Goal: Browse casually: Explore the website without a specific task or goal

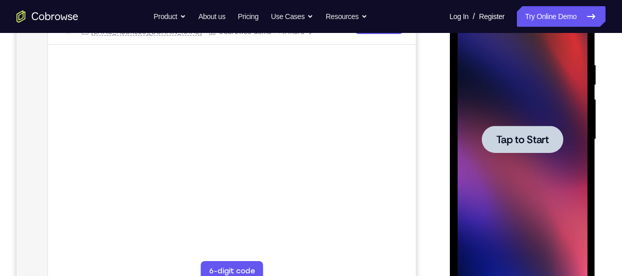
click at [497, 143] on span "Tap to Start" at bounding box center [522, 140] width 53 height 10
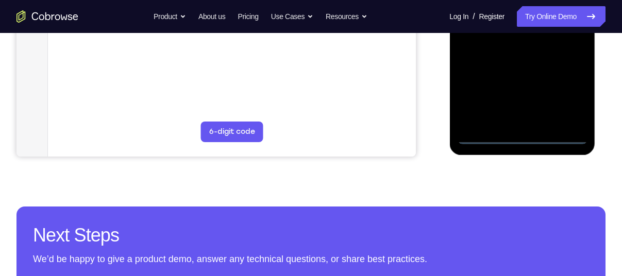
click at [524, 135] on div at bounding box center [522, 0] width 130 height 289
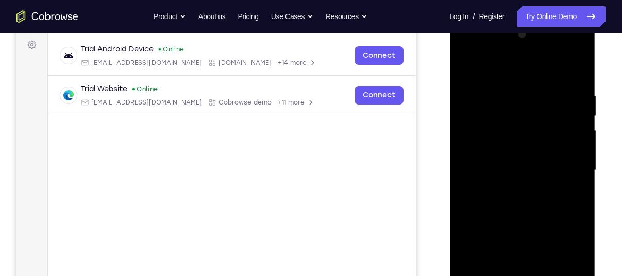
scroll to position [150, 0]
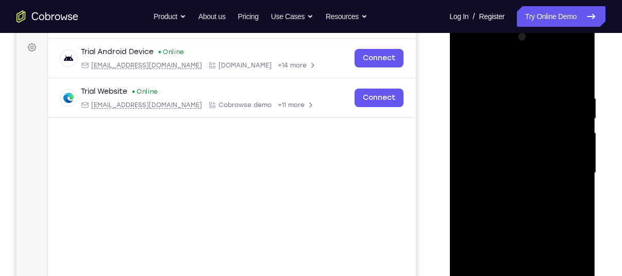
click at [578, 271] on div at bounding box center [522, 173] width 130 height 289
click at [478, 49] on div at bounding box center [522, 173] width 130 height 289
click at [565, 168] on div at bounding box center [522, 173] width 130 height 289
click at [512, 188] on div at bounding box center [522, 173] width 130 height 289
click at [532, 158] on div at bounding box center [522, 173] width 130 height 289
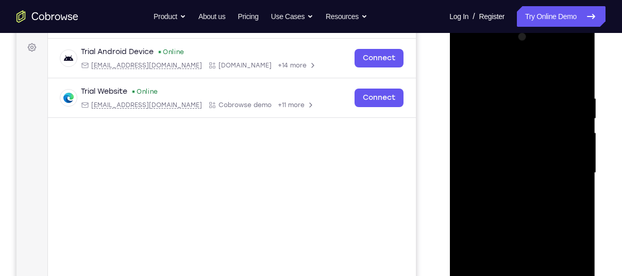
click at [523, 156] on div at bounding box center [522, 173] width 130 height 289
click at [524, 170] on div at bounding box center [522, 173] width 130 height 289
click at [565, 89] on div at bounding box center [522, 173] width 130 height 289
click at [534, 223] on div at bounding box center [522, 173] width 130 height 289
click at [561, 99] on div at bounding box center [522, 173] width 130 height 289
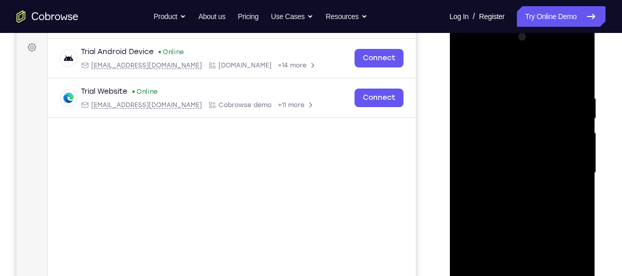
click at [573, 92] on div at bounding box center [522, 173] width 130 height 289
drag, startPoint x: 532, startPoint y: 74, endPoint x: 518, endPoint y: -23, distance: 97.9
click at [518, 21] on html "Online web based iOS Simulators and Android Emulators. Run iPhone, iPad, Mobile…" at bounding box center [523, 175] width 147 height 309
click at [574, 71] on div at bounding box center [522, 173] width 130 height 289
click at [509, 87] on div at bounding box center [522, 173] width 130 height 289
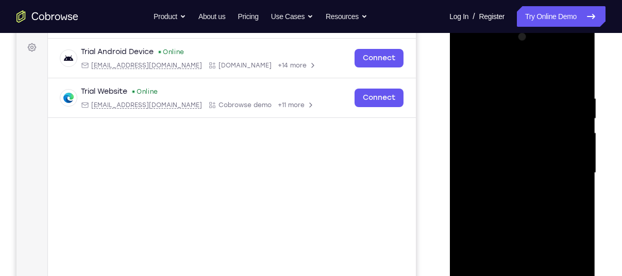
click at [576, 71] on div at bounding box center [522, 173] width 130 height 289
click at [504, 93] on div at bounding box center [522, 173] width 130 height 289
click at [570, 143] on div at bounding box center [522, 173] width 130 height 289
click at [578, 70] on div at bounding box center [522, 173] width 130 height 289
click at [578, 67] on div at bounding box center [522, 173] width 130 height 289
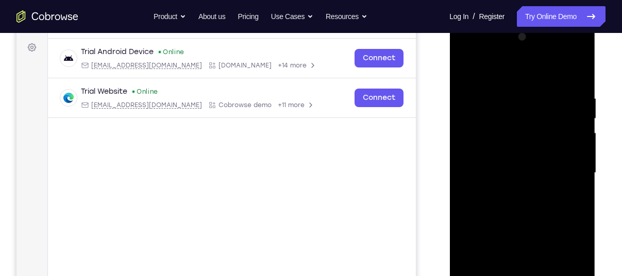
click at [505, 97] on div at bounding box center [522, 173] width 130 height 289
click at [542, 101] on div at bounding box center [522, 173] width 130 height 289
click at [464, 67] on div at bounding box center [522, 173] width 130 height 289
click at [513, 157] on div at bounding box center [522, 173] width 130 height 289
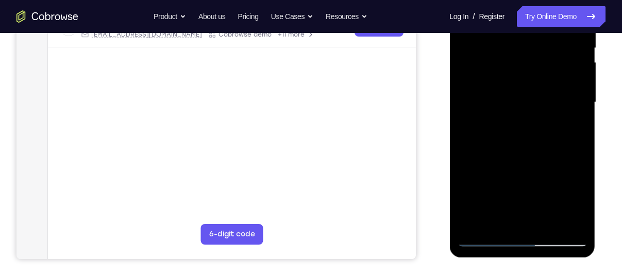
scroll to position [151, 0]
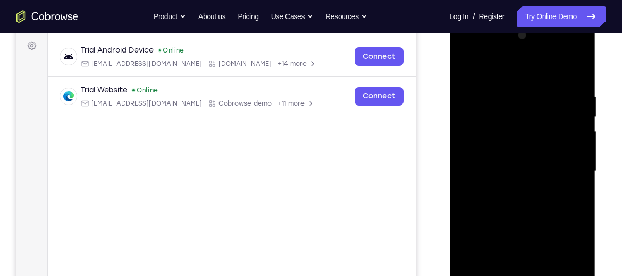
click at [509, 151] on div at bounding box center [522, 171] width 130 height 289
click at [469, 63] on div at bounding box center [522, 171] width 130 height 289
click at [469, 64] on div at bounding box center [522, 171] width 130 height 289
drag, startPoint x: 546, startPoint y: 171, endPoint x: 543, endPoint y: 22, distance: 149.0
click at [543, 22] on div at bounding box center [523, 173] width 146 height 307
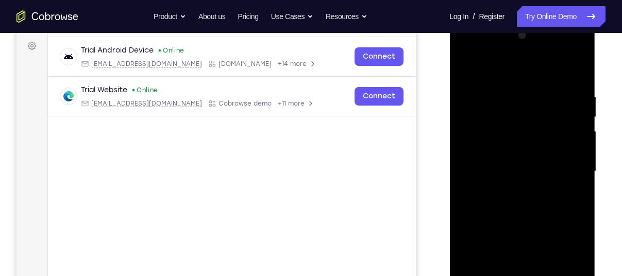
drag, startPoint x: 537, startPoint y: 239, endPoint x: 550, endPoint y: 74, distance: 164.9
click at [550, 74] on div at bounding box center [522, 171] width 130 height 289
drag, startPoint x: 538, startPoint y: 241, endPoint x: 547, endPoint y: 139, distance: 103.0
click at [547, 139] on div at bounding box center [522, 171] width 130 height 289
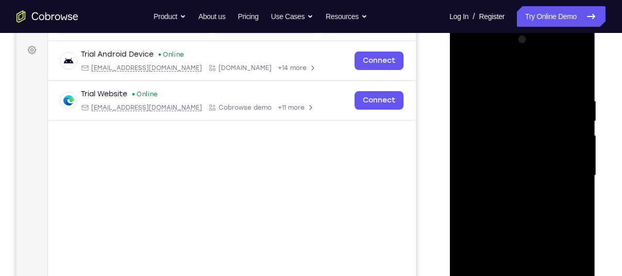
scroll to position [149, 0]
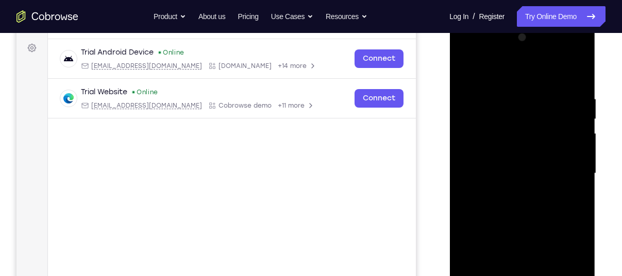
drag, startPoint x: 538, startPoint y: 199, endPoint x: 542, endPoint y: 69, distance: 130.0
click at [542, 69] on div at bounding box center [522, 173] width 130 height 289
drag, startPoint x: 540, startPoint y: 235, endPoint x: 545, endPoint y: 144, distance: 90.4
click at [545, 144] on div at bounding box center [522, 173] width 130 height 289
drag, startPoint x: 546, startPoint y: 228, endPoint x: 547, endPoint y: 179, distance: 48.5
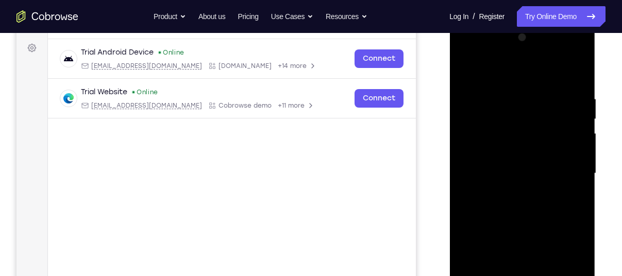
click at [547, 179] on div at bounding box center [522, 173] width 130 height 289
click at [580, 113] on div at bounding box center [522, 173] width 130 height 289
drag, startPoint x: 552, startPoint y: 129, endPoint x: 559, endPoint y: 184, distance: 54.6
click at [559, 184] on div at bounding box center [522, 173] width 130 height 289
click at [583, 165] on div at bounding box center [522, 173] width 130 height 289
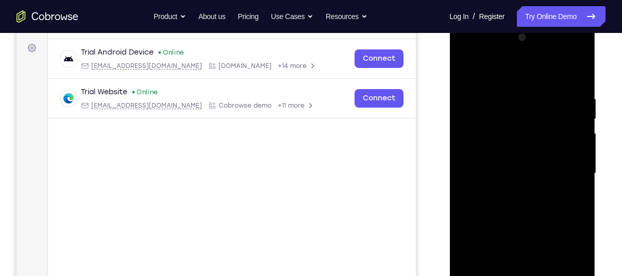
click at [583, 165] on div at bounding box center [522, 173] width 130 height 289
drag, startPoint x: 537, startPoint y: 187, endPoint x: 544, endPoint y: 125, distance: 62.3
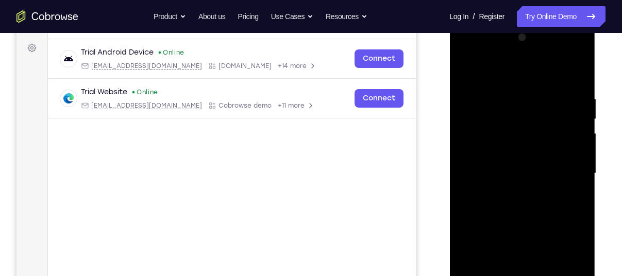
click at [544, 125] on div at bounding box center [522, 173] width 130 height 289
drag, startPoint x: 543, startPoint y: 230, endPoint x: 562, endPoint y: 101, distance: 130.8
click at [562, 101] on div at bounding box center [522, 173] width 130 height 289
drag, startPoint x: 543, startPoint y: 218, endPoint x: 554, endPoint y: 129, distance: 88.8
click at [554, 129] on div at bounding box center [522, 173] width 130 height 289
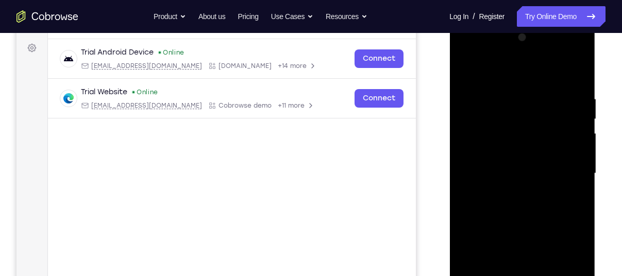
drag, startPoint x: 551, startPoint y: 162, endPoint x: 555, endPoint y: 211, distance: 48.6
click at [555, 211] on div at bounding box center [522, 173] width 130 height 289
drag, startPoint x: 555, startPoint y: 211, endPoint x: 517, endPoint y: 87, distance: 129.5
click at [517, 87] on div at bounding box center [522, 173] width 130 height 289
drag, startPoint x: 539, startPoint y: 227, endPoint x: 538, endPoint y: 108, distance: 119.1
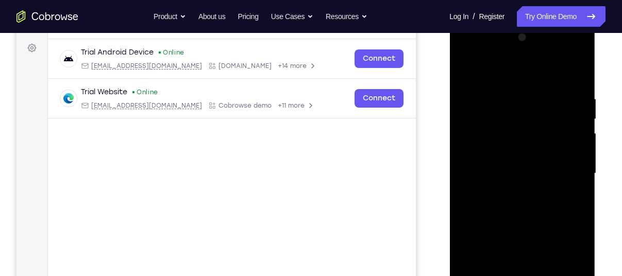
click at [538, 108] on div at bounding box center [522, 173] width 130 height 289
drag, startPoint x: 548, startPoint y: 235, endPoint x: 551, endPoint y: 89, distance: 145.9
click at [551, 89] on div at bounding box center [522, 173] width 130 height 289
drag, startPoint x: 522, startPoint y: 233, endPoint x: 524, endPoint y: 85, distance: 148.5
click at [524, 85] on div at bounding box center [522, 173] width 130 height 289
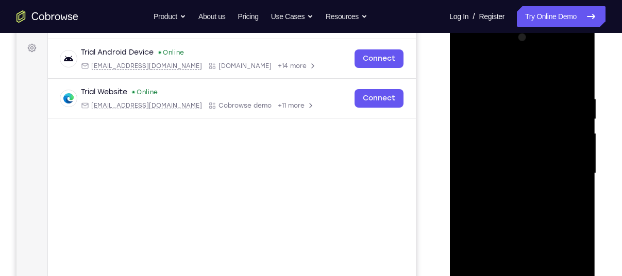
drag, startPoint x: 497, startPoint y: 212, endPoint x: 500, endPoint y: 103, distance: 109.3
click at [500, 103] on div at bounding box center [522, 173] width 130 height 289
drag, startPoint x: 496, startPoint y: 169, endPoint x: 501, endPoint y: 71, distance: 98.0
click at [501, 71] on div at bounding box center [522, 173] width 130 height 289
drag, startPoint x: 517, startPoint y: 205, endPoint x: 519, endPoint y: 52, distance: 153.1
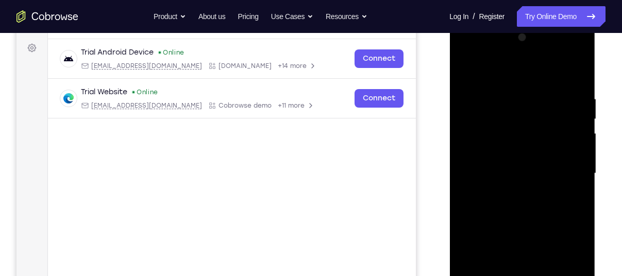
click at [519, 52] on div at bounding box center [522, 173] width 130 height 289
drag, startPoint x: 522, startPoint y: 228, endPoint x: 527, endPoint y: 57, distance: 171.7
click at [527, 57] on div at bounding box center [522, 173] width 130 height 289
drag, startPoint x: 530, startPoint y: 172, endPoint x: 531, endPoint y: 56, distance: 115.5
click at [531, 56] on div at bounding box center [522, 173] width 130 height 289
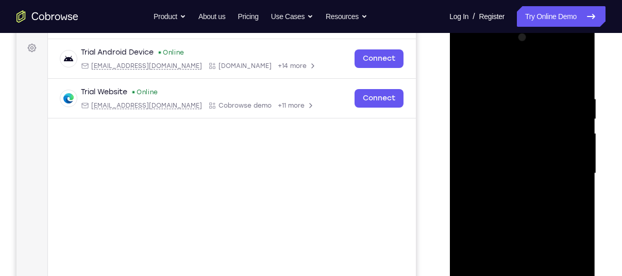
drag, startPoint x: 537, startPoint y: 203, endPoint x: 542, endPoint y: 80, distance: 122.3
click at [542, 80] on div at bounding box center [522, 173] width 130 height 289
drag, startPoint x: 533, startPoint y: 237, endPoint x: 544, endPoint y: 78, distance: 159.2
click at [544, 78] on div at bounding box center [522, 173] width 130 height 289
drag, startPoint x: 533, startPoint y: 203, endPoint x: 542, endPoint y: 128, distance: 75.3
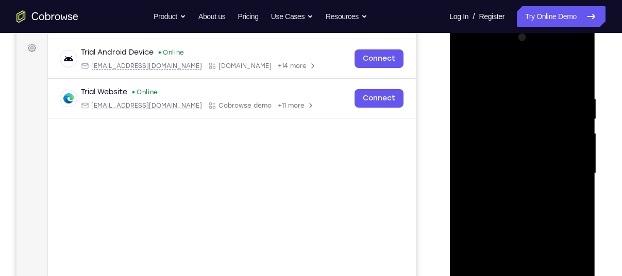
click at [542, 128] on div at bounding box center [522, 173] width 130 height 289
drag, startPoint x: 527, startPoint y: 239, endPoint x: 536, endPoint y: 73, distance: 166.3
click at [536, 73] on div at bounding box center [522, 173] width 130 height 289
drag, startPoint x: 491, startPoint y: 170, endPoint x: 494, endPoint y: 146, distance: 24.4
click at [494, 146] on div at bounding box center [522, 173] width 130 height 289
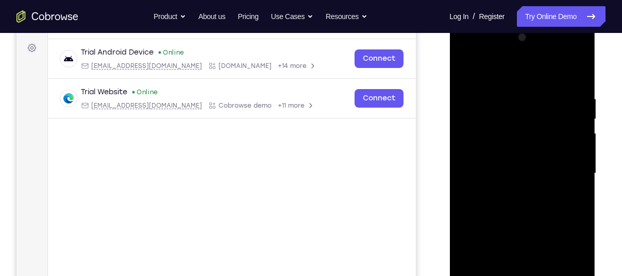
drag, startPoint x: 508, startPoint y: 73, endPoint x: 516, endPoint y: 161, distance: 89.0
click at [516, 161] on div at bounding box center [522, 173] width 130 height 289
drag, startPoint x: 528, startPoint y: 183, endPoint x: 528, endPoint y: 139, distance: 44.3
click at [528, 139] on div at bounding box center [522, 173] width 130 height 289
drag, startPoint x: 544, startPoint y: 226, endPoint x: 543, endPoint y: 181, distance: 44.3
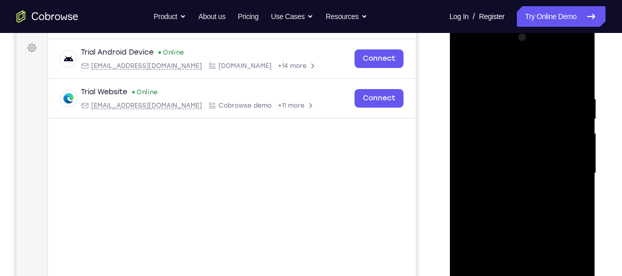
click at [543, 181] on div at bounding box center [522, 173] width 130 height 289
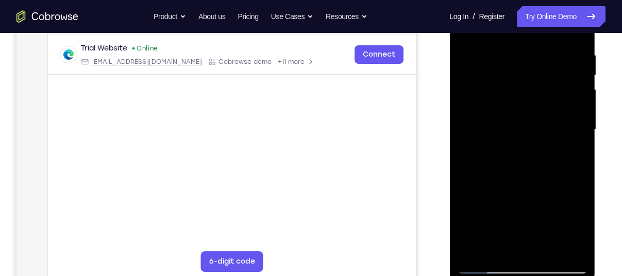
scroll to position [193, 0]
drag, startPoint x: 513, startPoint y: 179, endPoint x: 523, endPoint y: 103, distance: 76.4
click at [523, 103] on div at bounding box center [522, 130] width 130 height 289
drag, startPoint x: 533, startPoint y: 207, endPoint x: 533, endPoint y: 74, distance: 133.0
click at [533, 74] on div at bounding box center [522, 130] width 130 height 289
